Goal: Information Seeking & Learning: Find specific fact

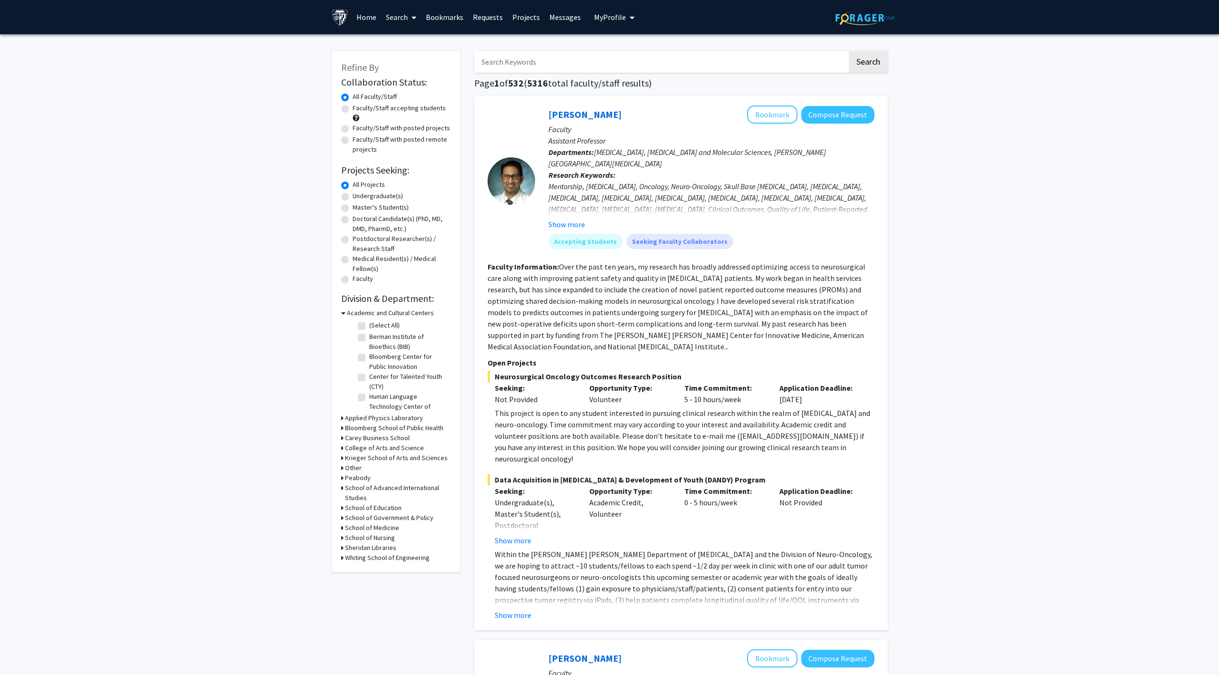
click at [599, 60] on input "Search Keywords" at bounding box center [660, 62] width 373 height 22
type input "[PERSON_NAME]"
click at [849, 51] on button "Search" at bounding box center [868, 62] width 39 height 22
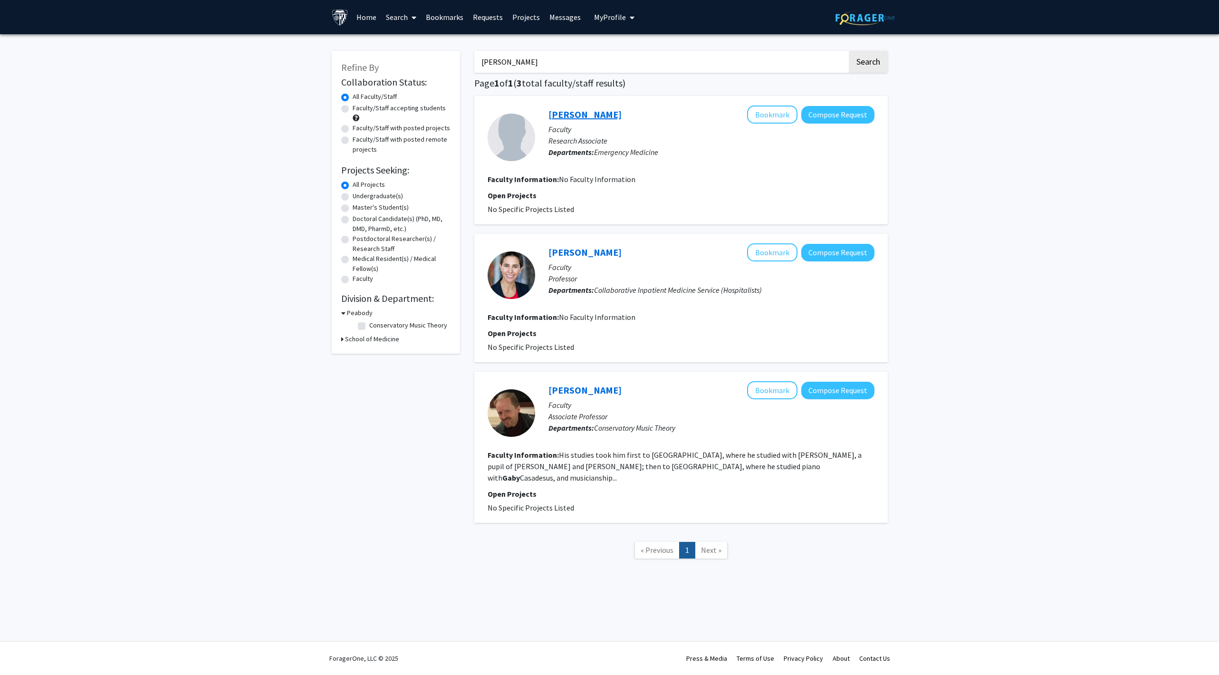
click at [593, 109] on link "[PERSON_NAME]" at bounding box center [584, 114] width 73 height 12
